Goal: Transaction & Acquisition: Book appointment/travel/reservation

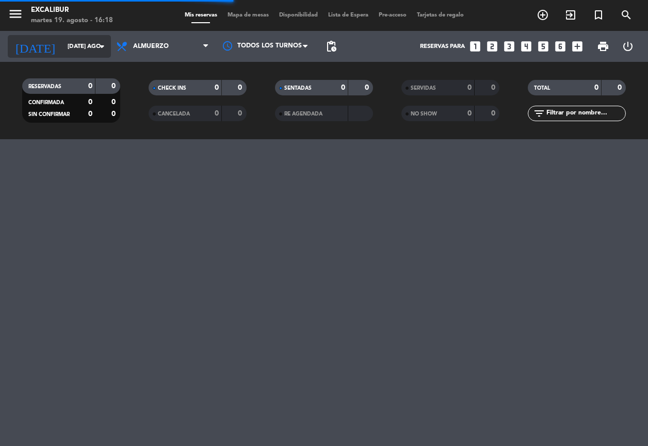
click at [69, 51] on input "[DATE] ago." at bounding box center [102, 47] width 81 height 18
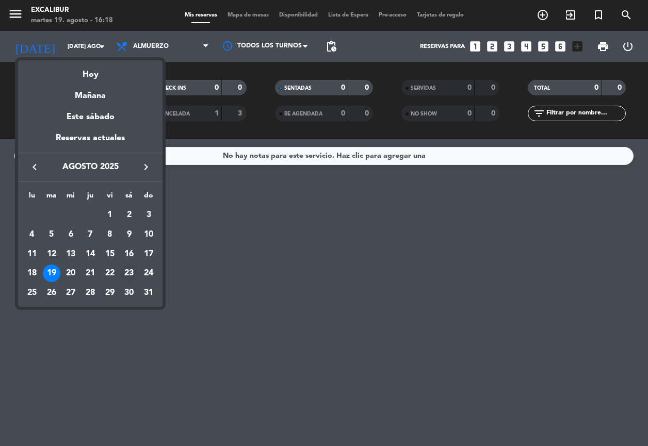
click at [130, 272] on div "23" at bounding box center [129, 274] width 18 height 18
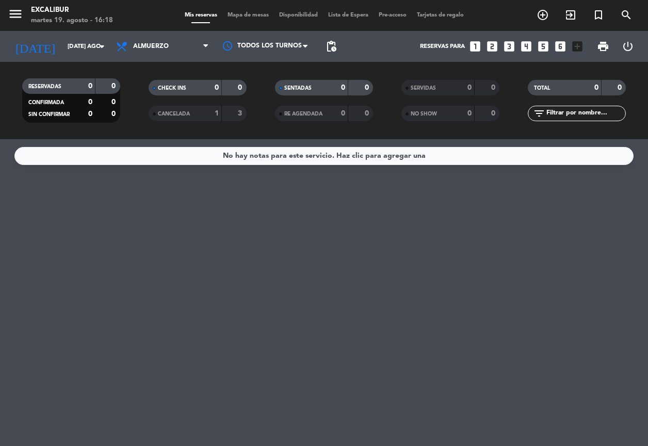
type input "sáb. 23 ago."
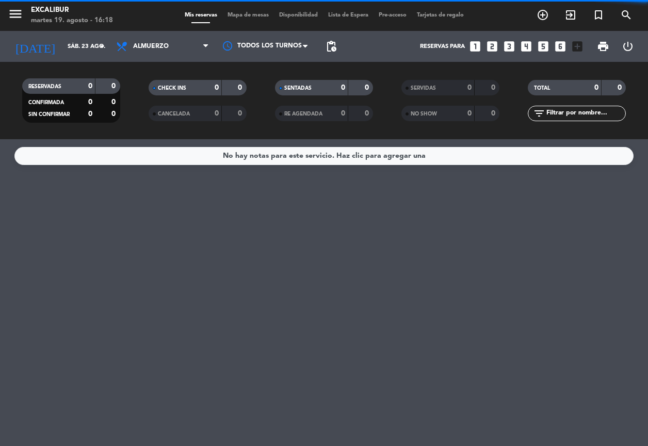
click at [189, 44] on span "Almuerzo" at bounding box center [162, 46] width 103 height 23
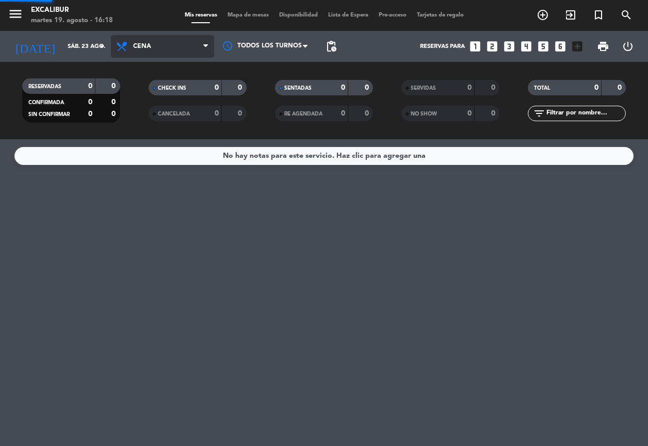
click at [180, 117] on div "menu Excalibur martes 19. agosto - 16:18 Mis reservas Mapa de mesas Disponibili…" at bounding box center [324, 69] width 648 height 139
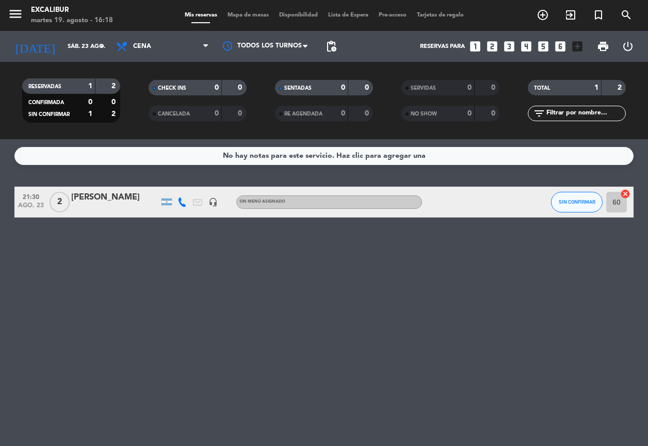
click at [238, 15] on span "Mapa de mesas" at bounding box center [248, 15] width 52 height 6
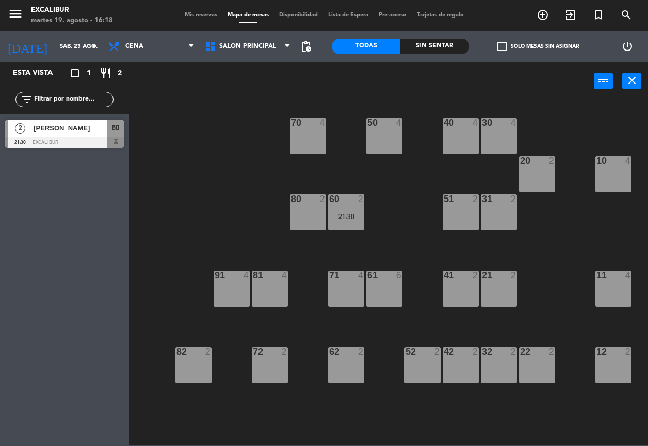
click at [612, 178] on div "10 4" at bounding box center [614, 174] width 36 height 36
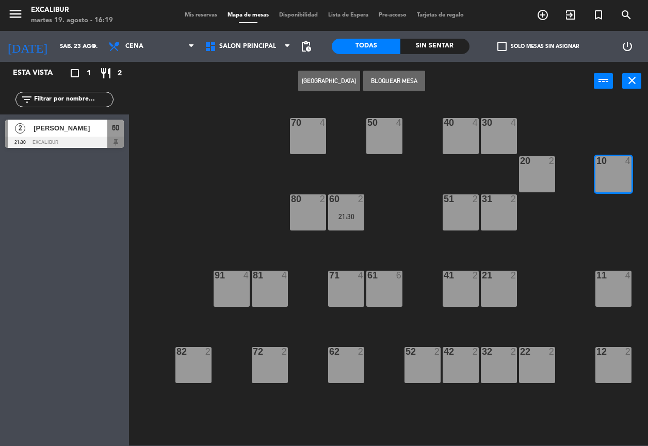
click at [604, 292] on div "11 4" at bounding box center [614, 289] width 36 height 36
click at [338, 80] on button "[GEOGRAPHIC_DATA]" at bounding box center [329, 81] width 62 height 21
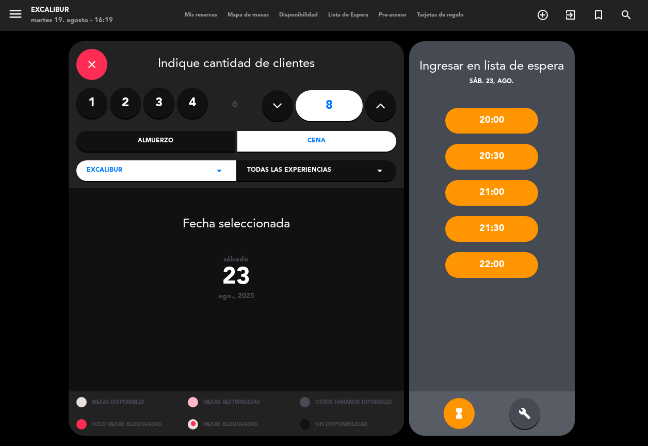
click at [282, 105] on icon at bounding box center [278, 105] width 10 height 15
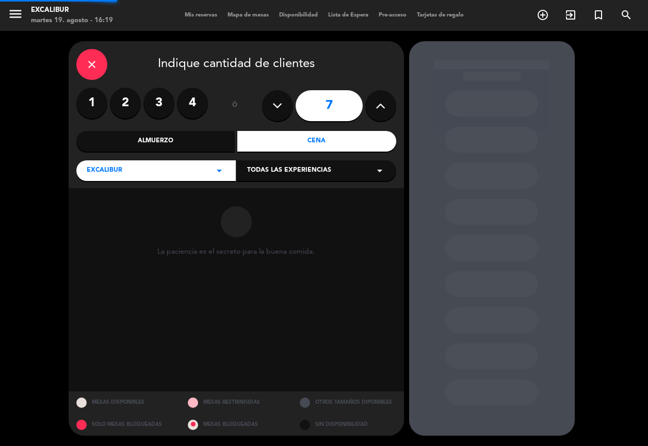
click at [282, 105] on icon at bounding box center [278, 105] width 10 height 15
type input "6"
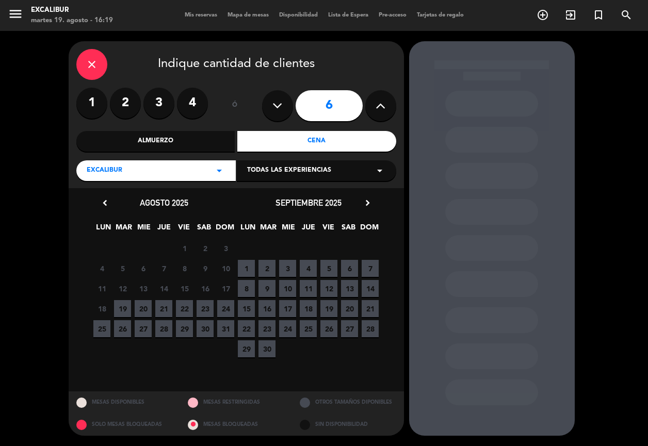
click at [204, 306] on span "23" at bounding box center [205, 308] width 17 height 17
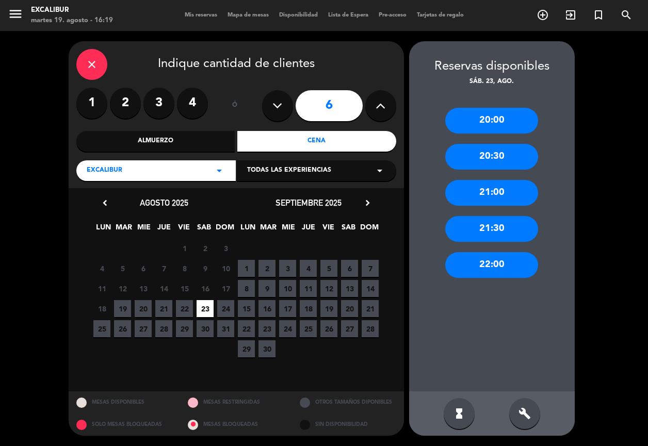
click at [500, 198] on div "21:00" at bounding box center [491, 193] width 93 height 26
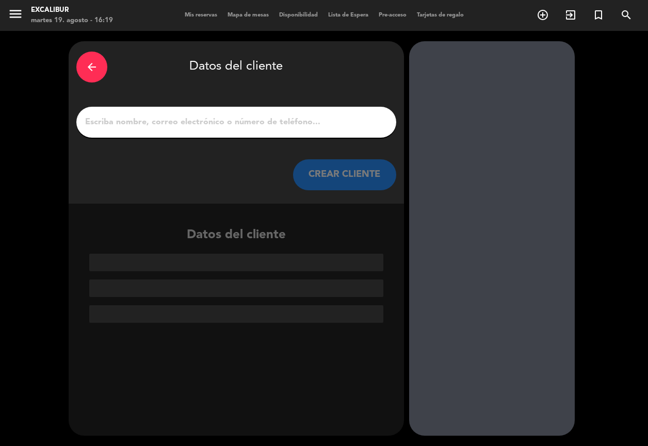
click at [234, 116] on input "1" at bounding box center [236, 122] width 305 height 14
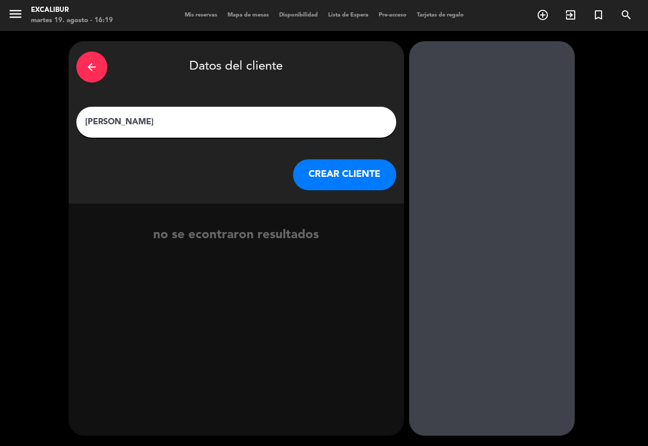
type input "[PERSON_NAME]"
click at [372, 169] on button "CREAR CLIENTE" at bounding box center [344, 174] width 103 height 31
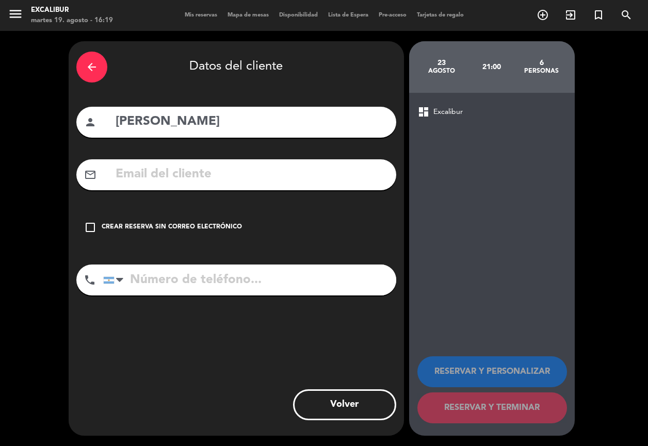
drag, startPoint x: 141, startPoint y: 223, endPoint x: 146, endPoint y: 228, distance: 6.2
click at [141, 223] on div "Crear reserva sin correo electrónico" at bounding box center [172, 227] width 140 height 10
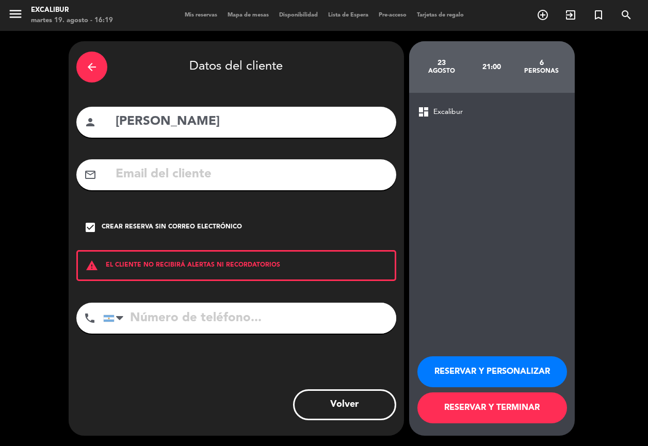
click at [167, 318] on input "tel" at bounding box center [249, 318] width 293 height 31
type input "1138511438"
click at [517, 413] on button "RESERVAR Y TERMINAR" at bounding box center [493, 408] width 150 height 31
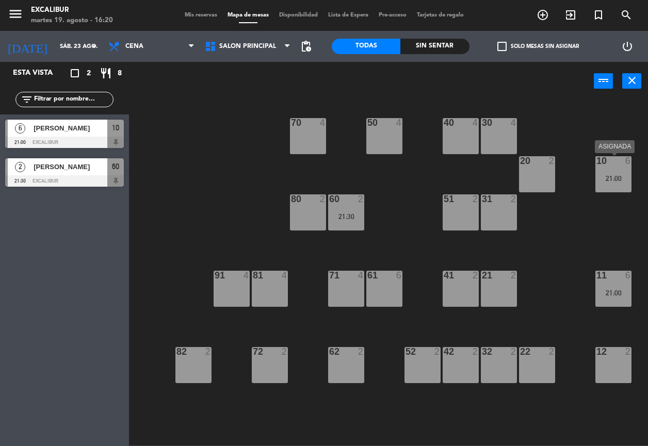
click at [616, 175] on div "21:00" at bounding box center [614, 178] width 36 height 7
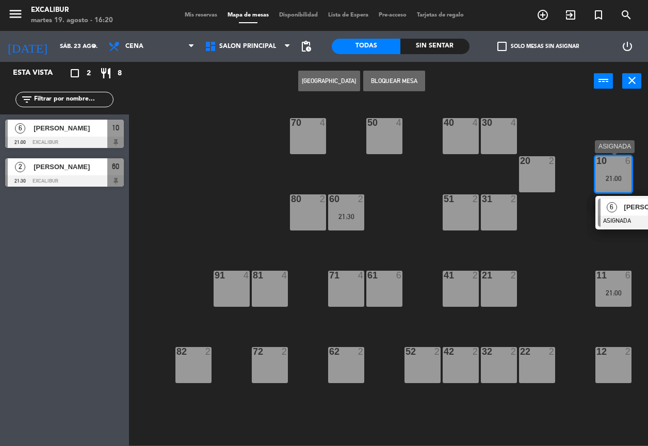
click at [623, 219] on div at bounding box center [653, 221] width 111 height 11
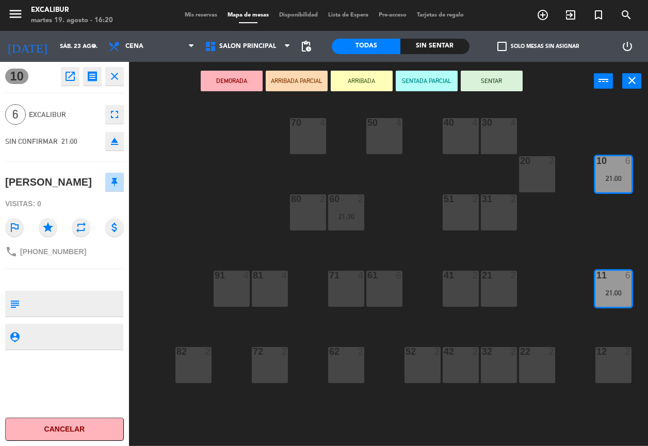
click at [65, 78] on icon "open_in_new" at bounding box center [70, 76] width 12 height 12
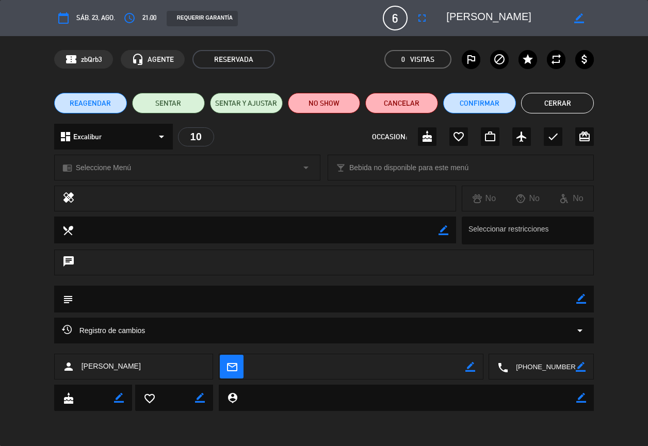
click at [417, 18] on icon "fullscreen" at bounding box center [422, 18] width 12 height 12
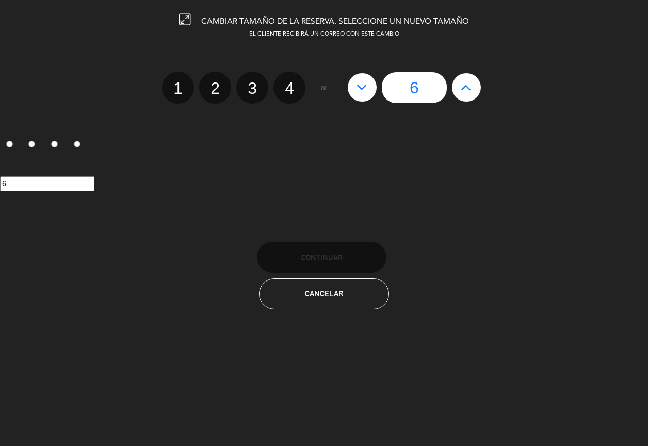
click at [458, 93] on button at bounding box center [466, 87] width 29 height 28
type input "7"
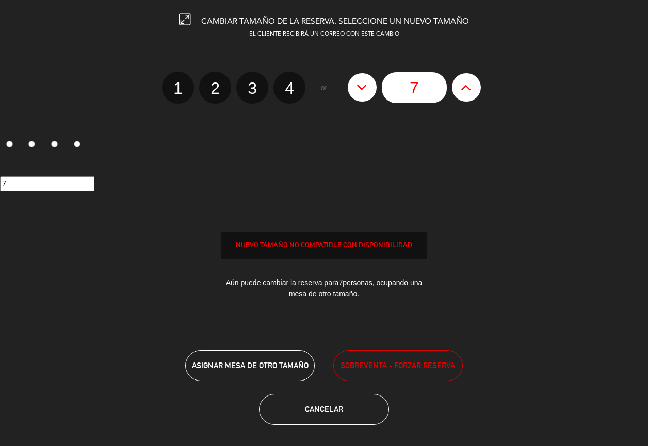
click at [460, 91] on button at bounding box center [466, 87] width 29 height 28
type input "8"
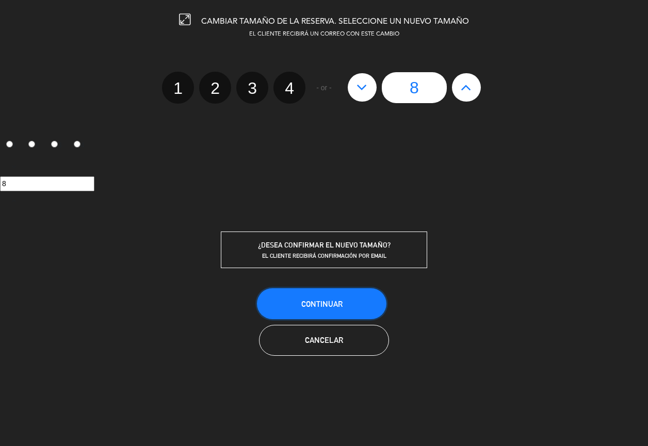
click at [323, 303] on span "Continuar" at bounding box center [321, 304] width 41 height 9
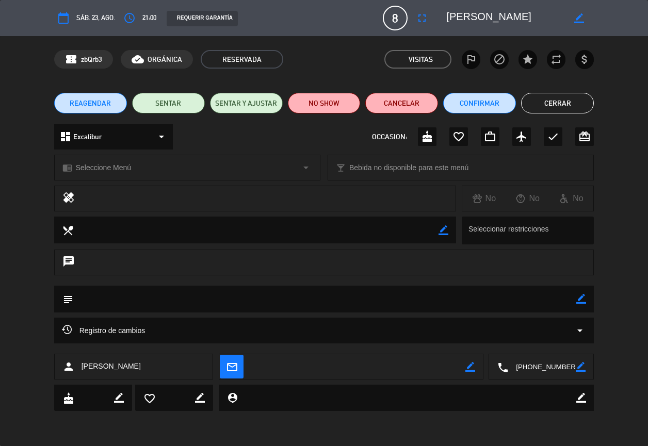
click at [552, 99] on button "Cerrar" at bounding box center [557, 103] width 73 height 21
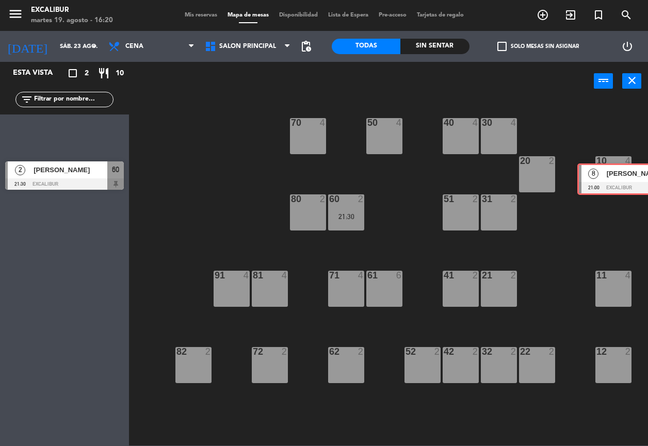
drag, startPoint x: 66, startPoint y: 133, endPoint x: 636, endPoint y: 176, distance: 572.5
click at [636, 176] on div "Esta vista crop_square 2 restaurant 10 filter_list 8 [PERSON_NAME] 21:00 Excali…" at bounding box center [324, 254] width 648 height 384
drag, startPoint x: 96, startPoint y: 137, endPoint x: 633, endPoint y: 182, distance: 539.1
click at [633, 182] on div "Esta vista crop_square 2 restaurant 10 filter_list 8 [PERSON_NAME] 21:00 Excali…" at bounding box center [324, 254] width 648 height 384
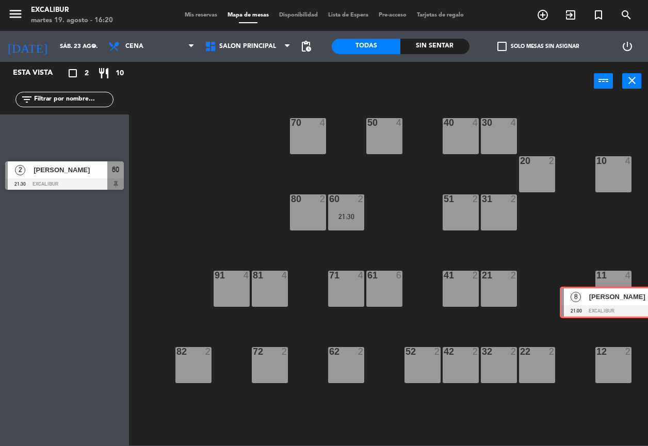
drag, startPoint x: 39, startPoint y: 134, endPoint x: 594, endPoint y: 301, distance: 579.5
click at [594, 301] on div "Esta vista crop_square 2 restaurant 10 filter_list 8 [PERSON_NAME] 21:00 Excali…" at bounding box center [324, 254] width 648 height 384
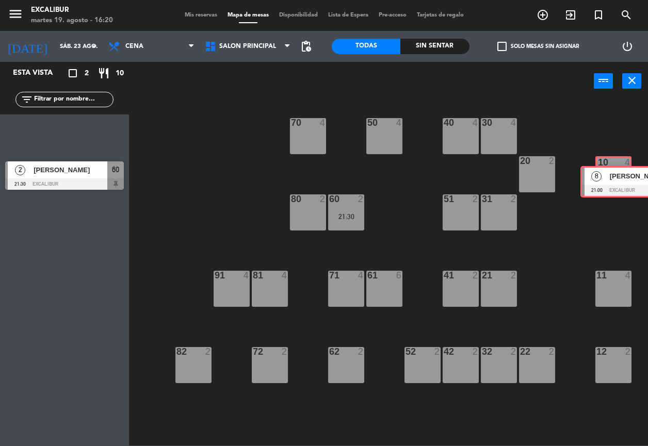
drag, startPoint x: 127, startPoint y: 142, endPoint x: 612, endPoint y: 185, distance: 486.0
click at [612, 185] on div "Esta vista crop_square 2 restaurant 10 filter_list 8 [PERSON_NAME] 21:00 Excali…" at bounding box center [324, 254] width 648 height 384
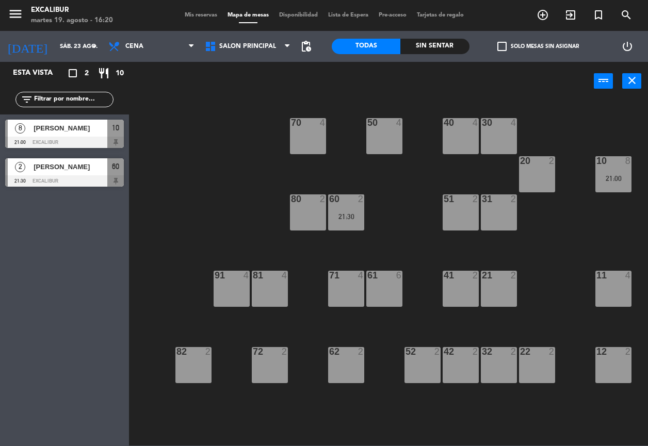
click at [612, 285] on div "11 4" at bounding box center [614, 289] width 36 height 36
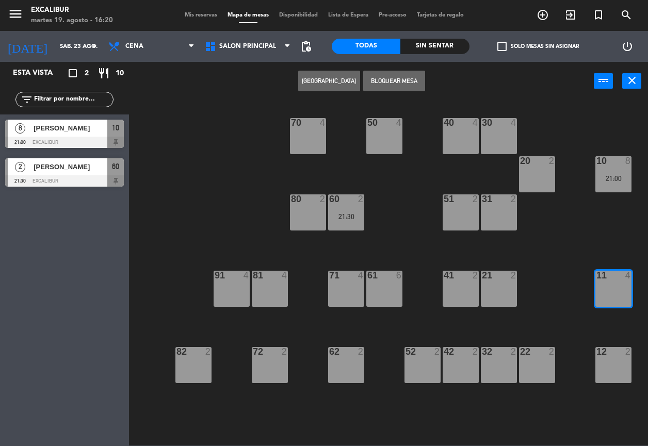
click at [422, 81] on button "Bloquear Mesa" at bounding box center [394, 81] width 62 height 21
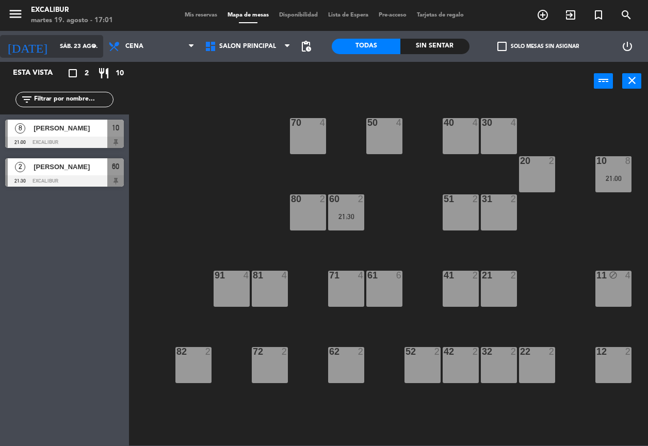
click at [80, 40] on input "sáb. 23 ago." at bounding box center [95, 47] width 81 height 18
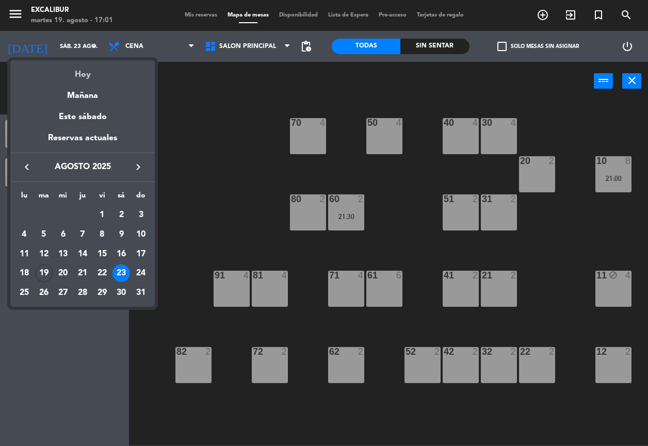
click at [85, 75] on div "Hoy" at bounding box center [82, 70] width 145 height 21
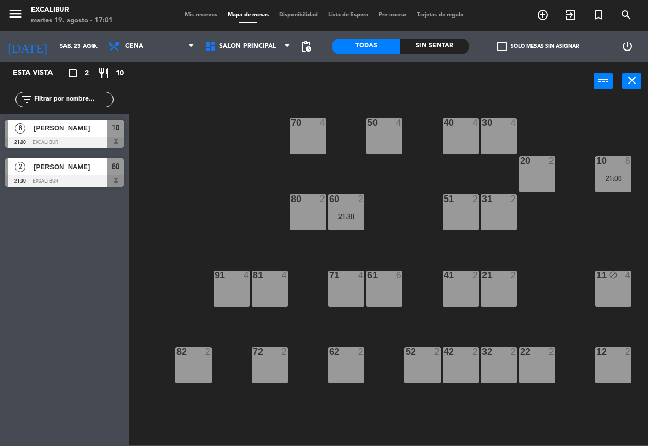
type input "[DATE] ago."
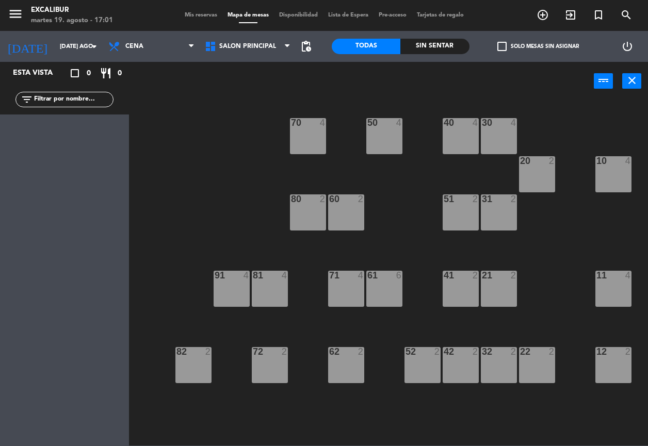
click at [480, 294] on div "70 4 50 4 40 4 30 4 20 2 10 4 60 2 51 2 31 2 80 2 81 4 71 4 61 6 41 2 21 2 11 4…" at bounding box center [392, 273] width 512 height 346
click at [465, 290] on div "41 2" at bounding box center [461, 289] width 36 height 36
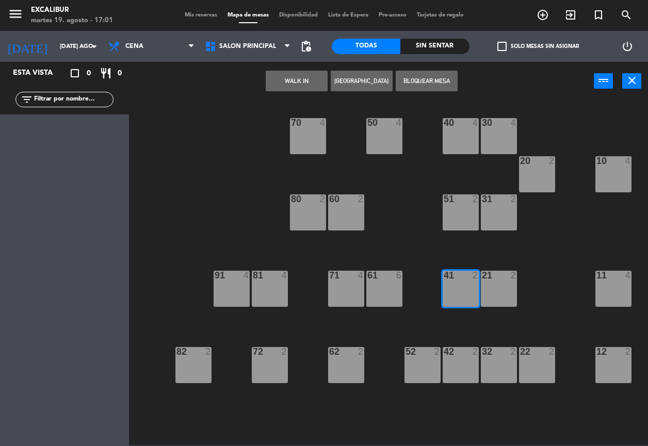
click at [347, 83] on button "[GEOGRAPHIC_DATA]" at bounding box center [362, 81] width 62 height 21
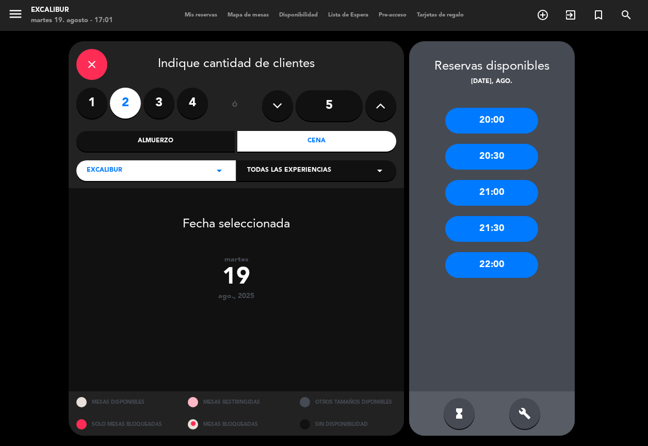
click at [95, 108] on label "1" at bounding box center [91, 103] width 31 height 31
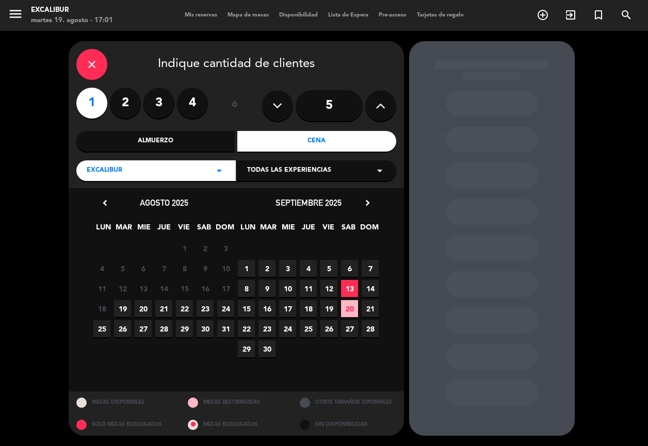
click at [103, 200] on icon "chevron_left" at bounding box center [105, 203] width 11 height 11
click at [124, 305] on span "19" at bounding box center [122, 308] width 17 height 17
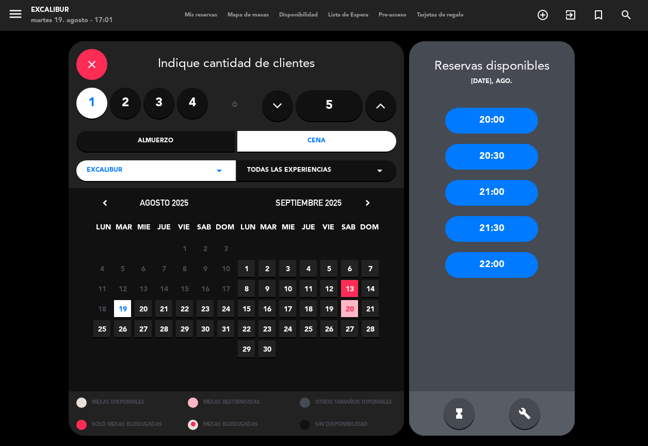
click at [478, 191] on div "21:00" at bounding box center [491, 193] width 93 height 26
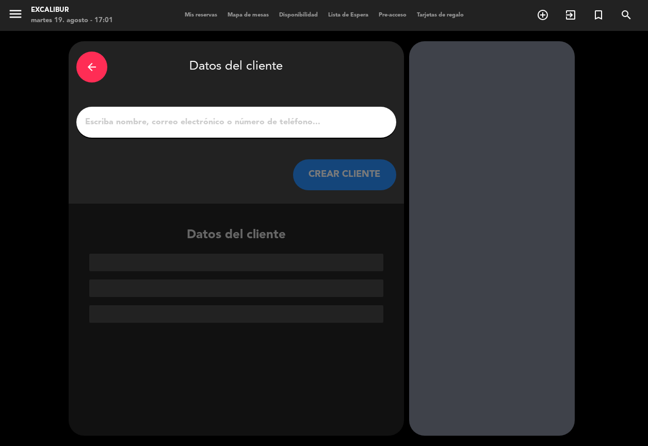
click at [84, 59] on div "arrow_back" at bounding box center [91, 67] width 31 height 31
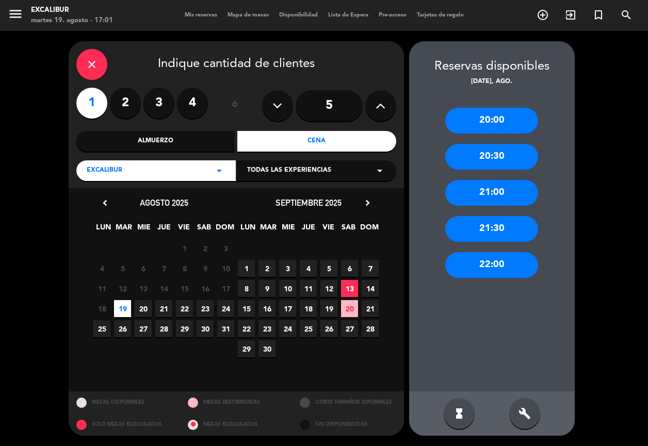
click at [486, 155] on div "20:30" at bounding box center [491, 157] width 93 height 26
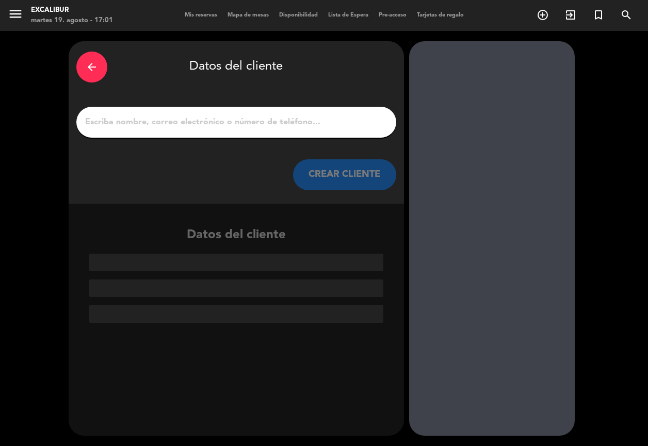
click at [234, 120] on input "1" at bounding box center [236, 122] width 305 height 14
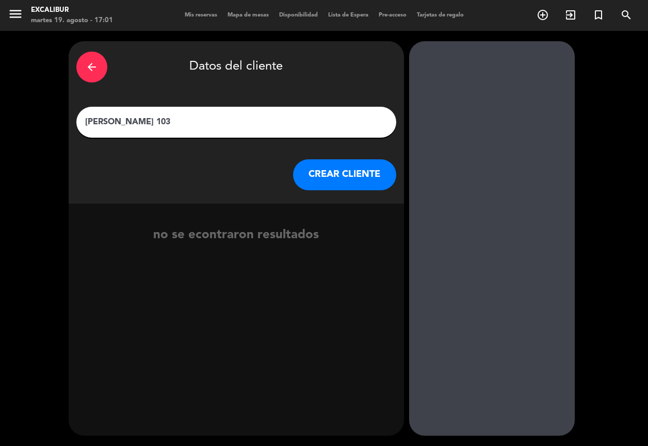
type input "[PERSON_NAME] 103"
click at [356, 165] on button "CREAR CLIENTE" at bounding box center [344, 174] width 103 height 31
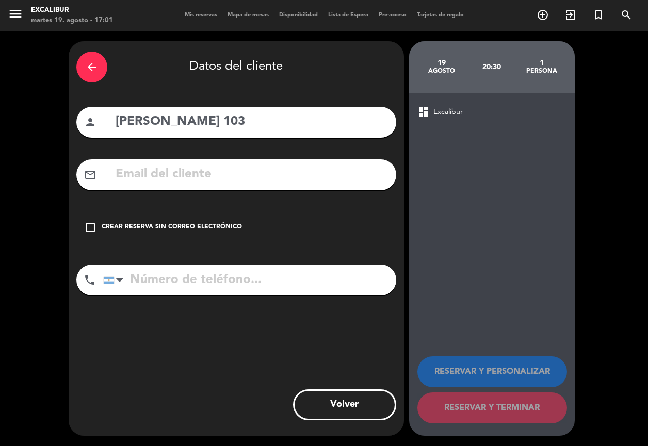
click at [200, 229] on div "Crear reserva sin correo electrónico" at bounding box center [172, 227] width 140 height 10
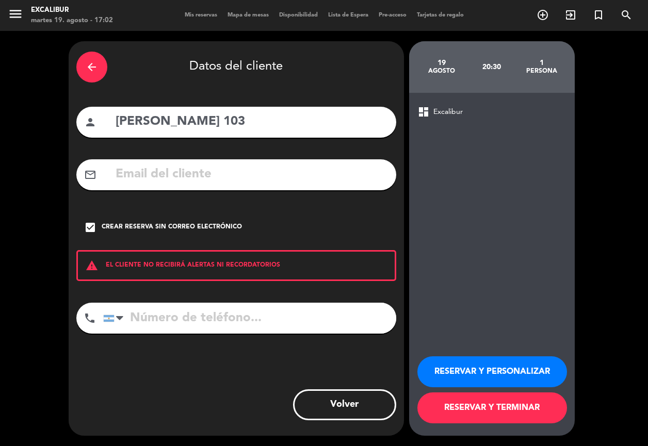
click at [503, 410] on button "RESERVAR Y TERMINAR" at bounding box center [493, 408] width 150 height 31
